Goal: Transaction & Acquisition: Purchase product/service

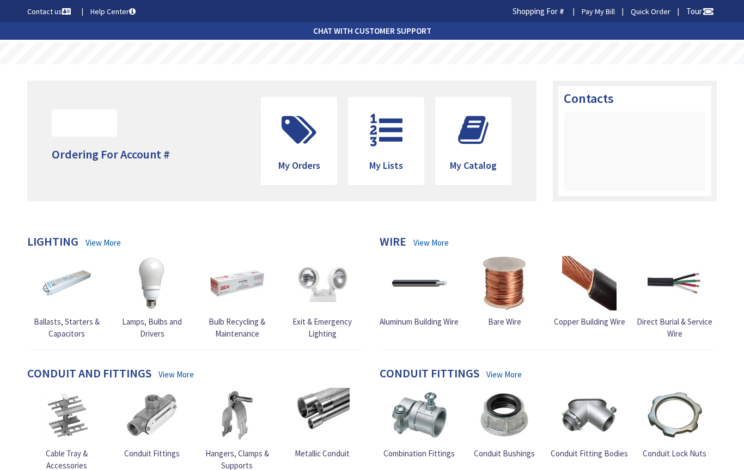
click at [320, 323] on span "Exit & Emergency Lighting" at bounding box center [322, 328] width 59 height 22
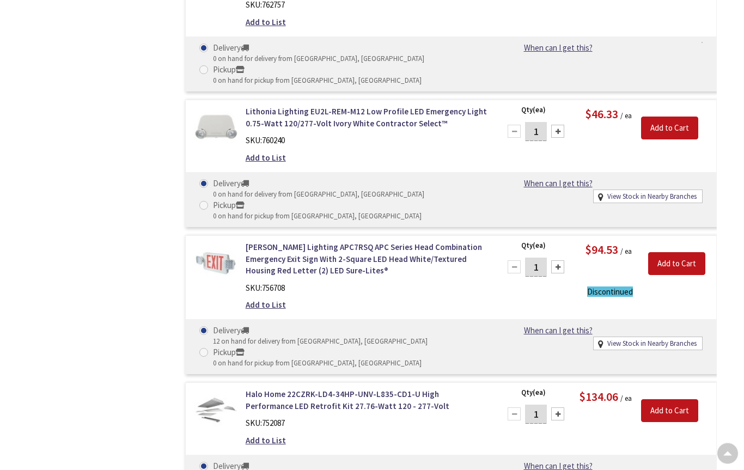
scroll to position [5704, 0]
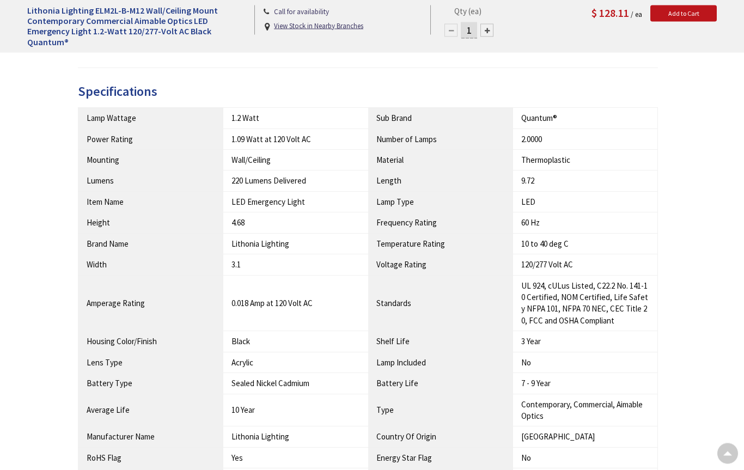
scroll to position [513, 0]
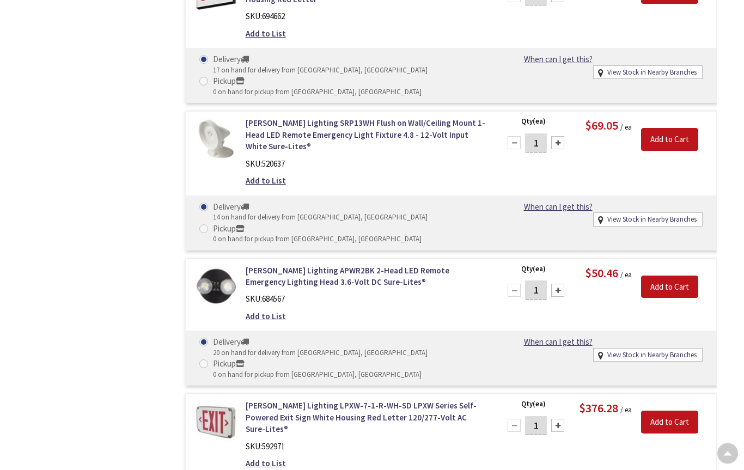
scroll to position [2553, 0]
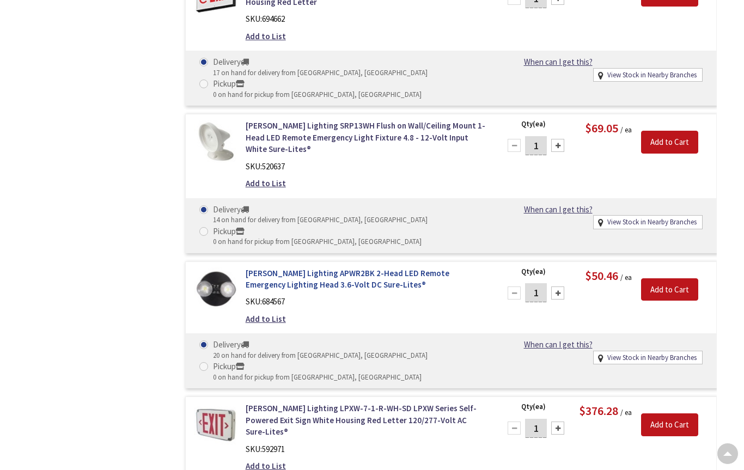
click at [413, 268] on link "Cooper Lighting APWR2BK 2-Head LED Remote Emergency Lighting Head 3.6-Volt DC S…" at bounding box center [366, 279] width 241 height 23
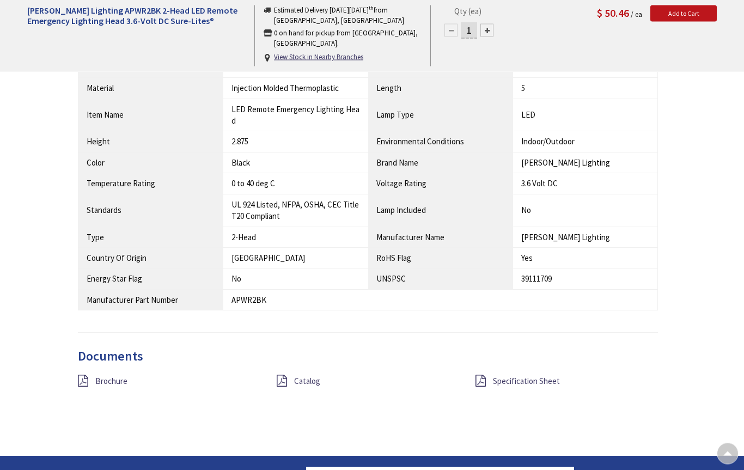
scroll to position [540, 0]
click at [86, 376] on icon at bounding box center [83, 381] width 10 height 12
